Goal: Find specific page/section: Find specific page/section

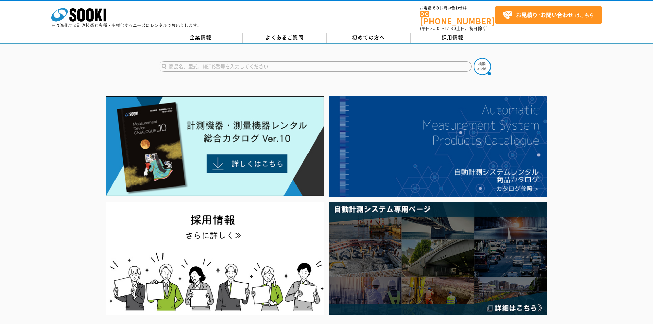
click at [202, 61] on input "text" at bounding box center [315, 66] width 313 height 10
type input "安全衛生規則　389"
click at [474, 58] on button at bounding box center [482, 66] width 17 height 17
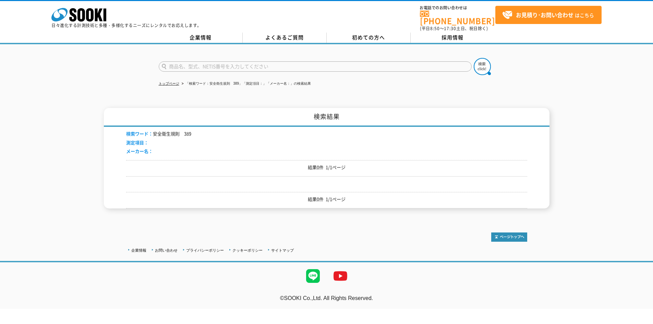
click at [228, 62] on input "text" at bounding box center [315, 66] width 313 height 10
type input "警報装置"
click at [482, 65] on img at bounding box center [482, 66] width 17 height 17
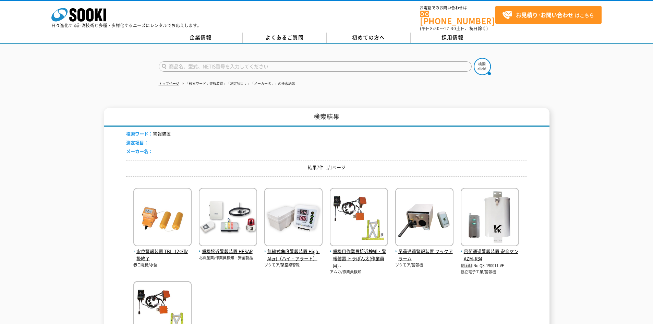
click at [205, 64] on input "text" at bounding box center [315, 66] width 313 height 10
type input "サイレン"
click at [474, 58] on button at bounding box center [482, 66] width 17 height 17
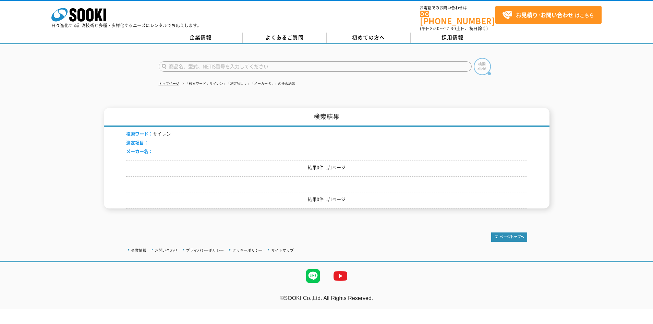
click at [485, 64] on img at bounding box center [482, 66] width 17 height 17
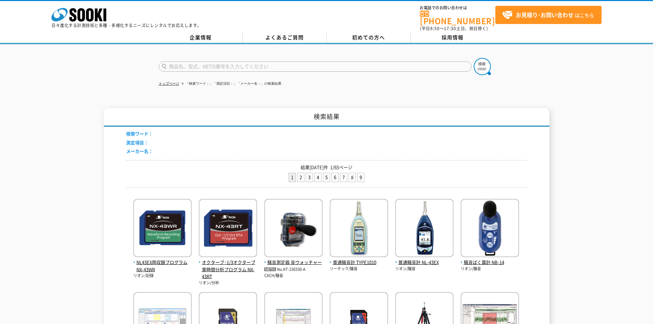
click at [256, 61] on input "text" at bounding box center [315, 66] width 313 height 10
type input "サイレン"
click at [481, 63] on img at bounding box center [482, 66] width 17 height 17
